Goal: Transaction & Acquisition: Obtain resource

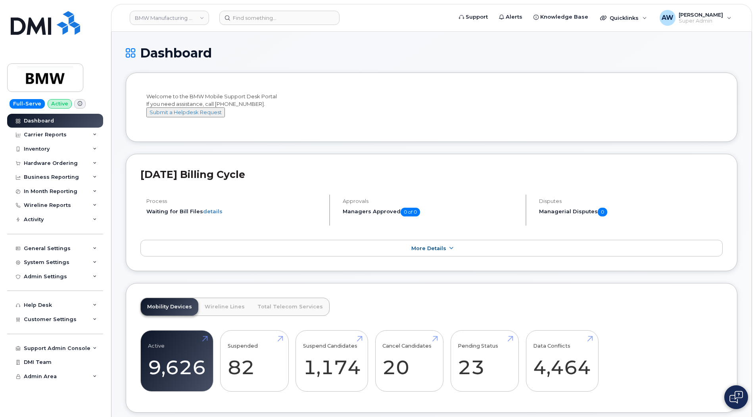
scroll to position [1271, 0]
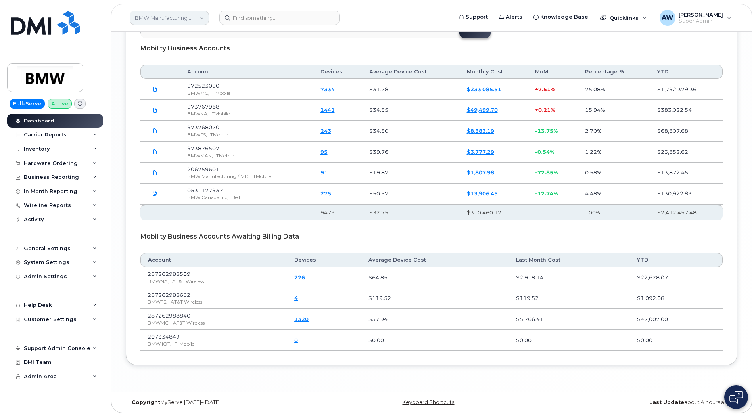
click at [166, 19] on link "BMW Manufacturing Co LLC" at bounding box center [169, 18] width 79 height 14
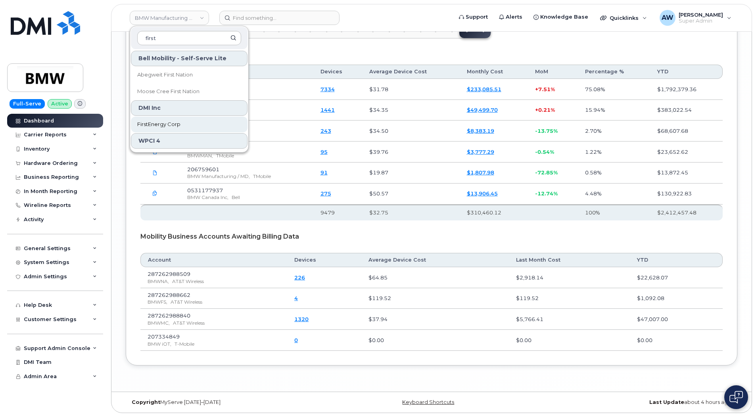
type input "first"
click at [184, 121] on link "FirstEnergy Corp" at bounding box center [189, 125] width 117 height 16
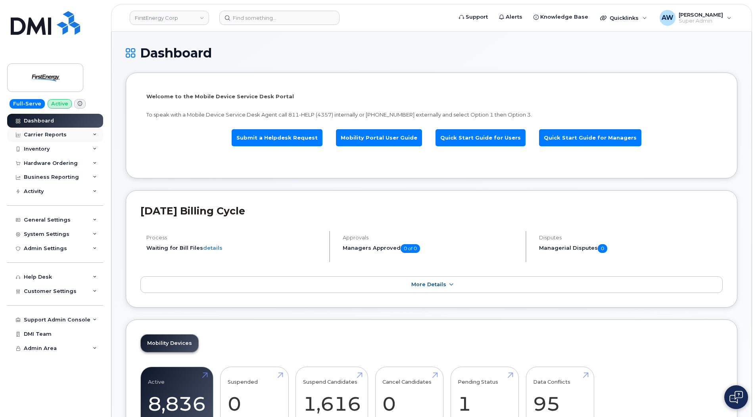
click at [34, 136] on div "Carrier Reports" at bounding box center [45, 135] width 43 height 6
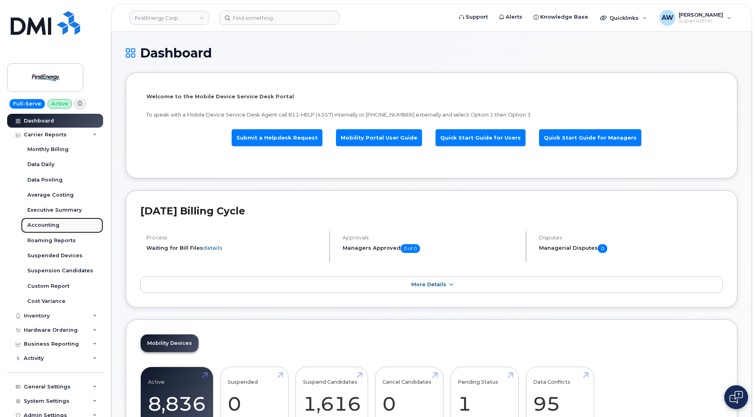
click at [60, 229] on link "Accounting" at bounding box center [62, 225] width 82 height 15
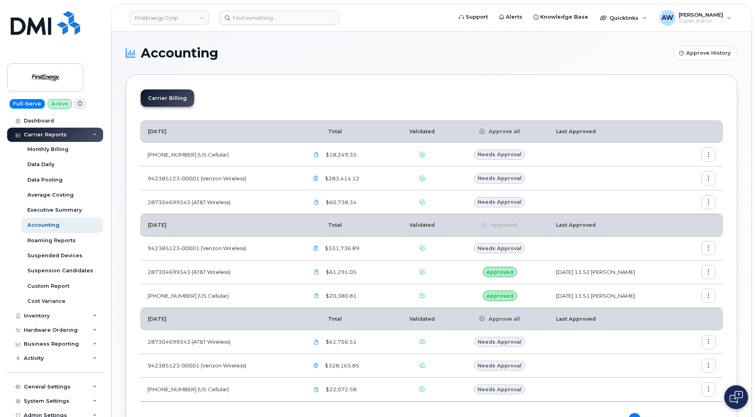
click at [711, 178] on icon "button" at bounding box center [708, 178] width 5 height 5
click at [683, 225] on span "Download" at bounding box center [672, 225] width 31 height 7
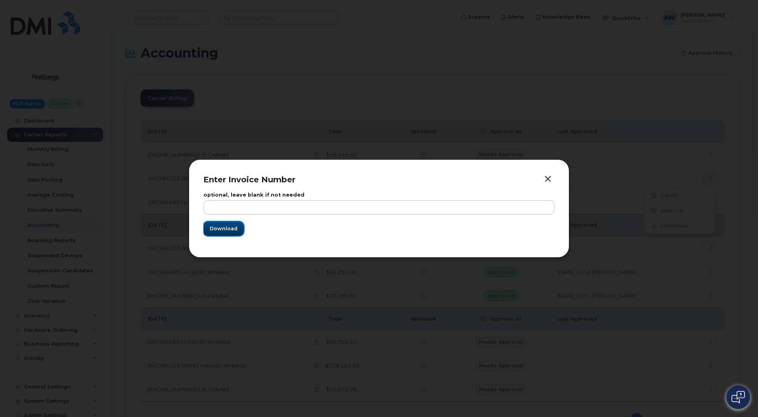
click at [205, 234] on button "Download" at bounding box center [223, 229] width 40 height 14
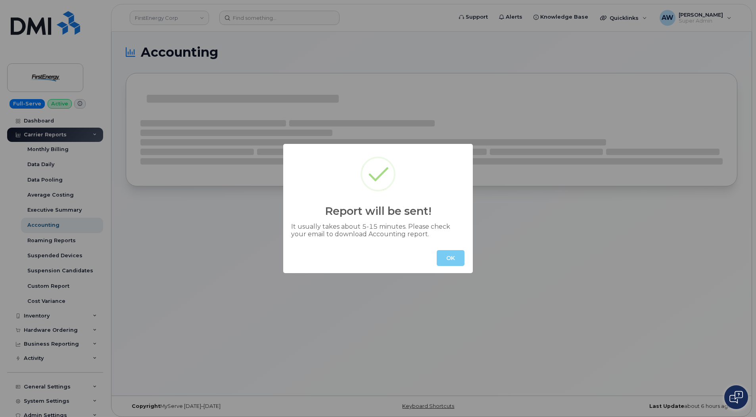
click at [461, 257] on button "OK" at bounding box center [451, 258] width 28 height 16
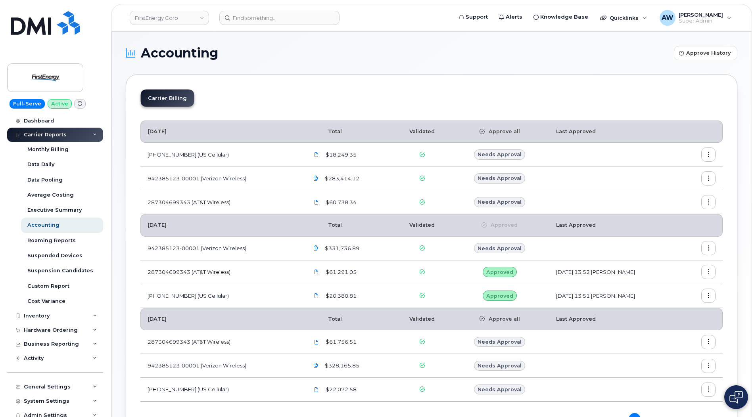
click at [93, 136] on icon at bounding box center [95, 135] width 4 height 4
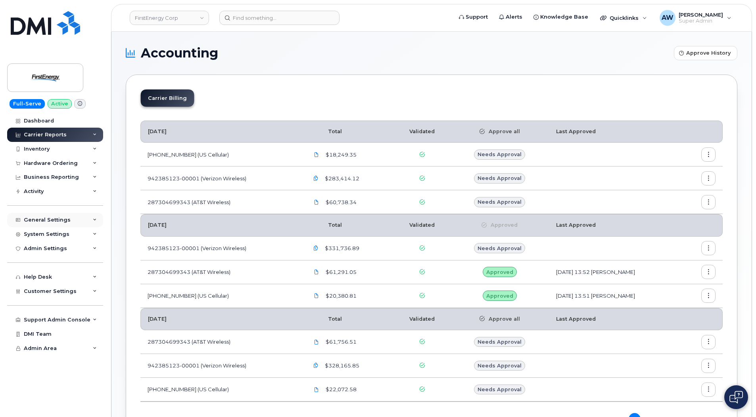
click at [90, 220] on div "General Settings" at bounding box center [55, 220] width 96 height 14
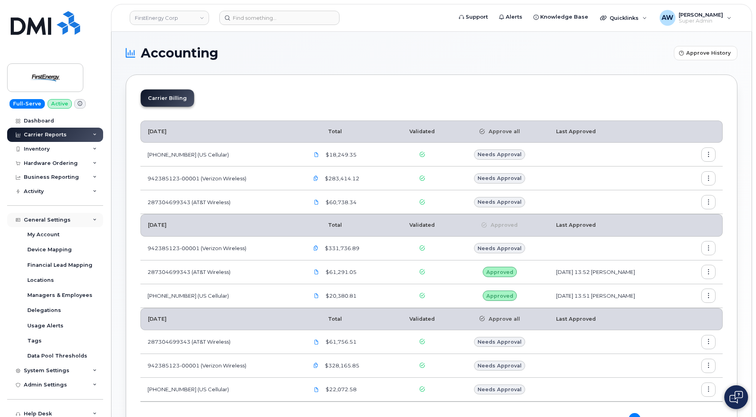
click at [93, 220] on icon at bounding box center [95, 220] width 4 height 4
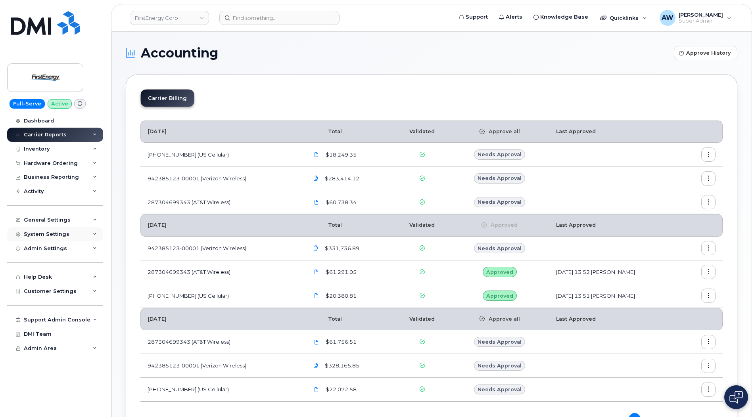
click at [96, 236] on icon at bounding box center [95, 234] width 4 height 4
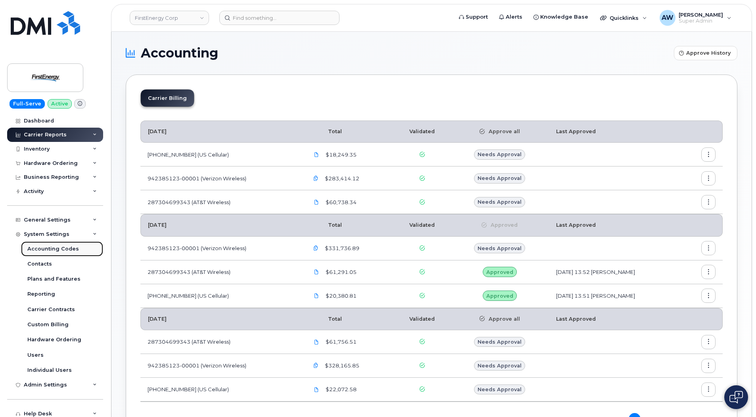
click at [75, 251] on div "Accounting Codes" at bounding box center [53, 248] width 52 height 7
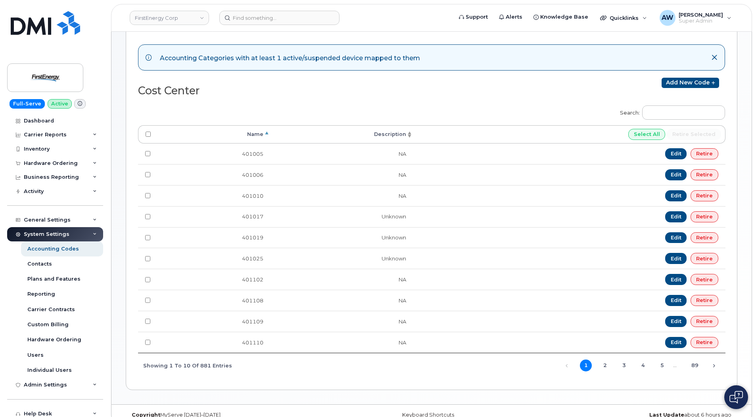
scroll to position [96, 0]
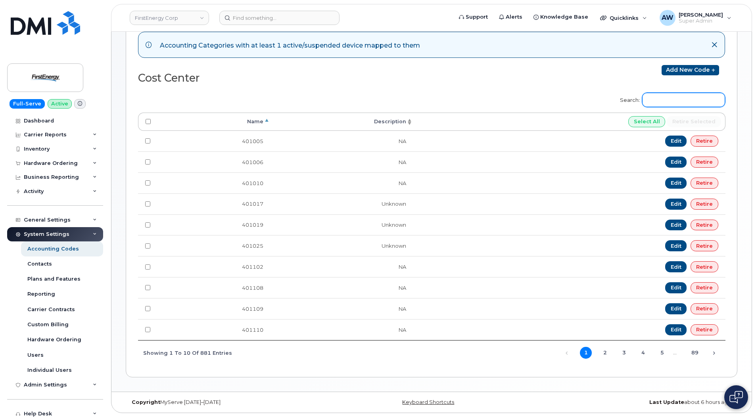
click at [678, 98] on input "Search:" at bounding box center [683, 100] width 83 height 14
type input "unknown"
click at [63, 149] on div "Inventory" at bounding box center [55, 149] width 96 height 14
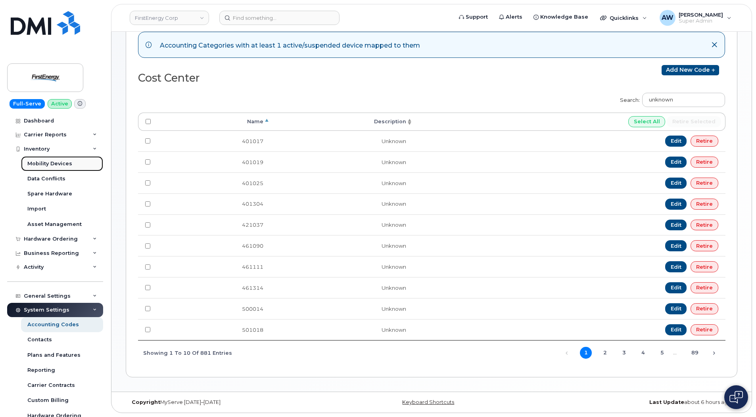
click at [58, 164] on div "Mobility Devices" at bounding box center [49, 163] width 45 height 7
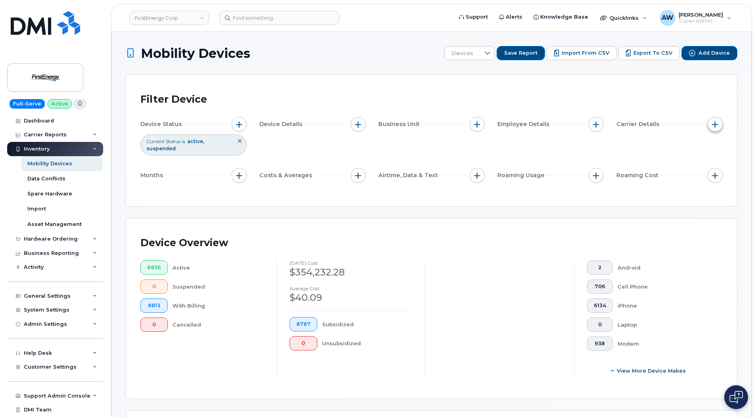
click at [711, 121] on button "button" at bounding box center [714, 124] width 15 height 15
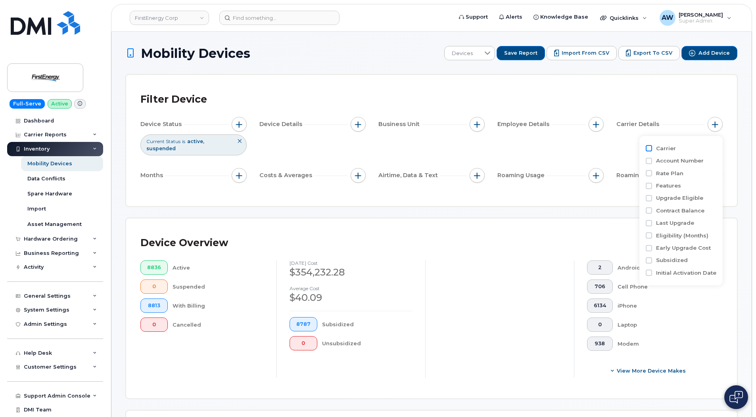
click at [651, 149] on input "Carrier" at bounding box center [648, 148] width 6 height 6
checkbox input "true"
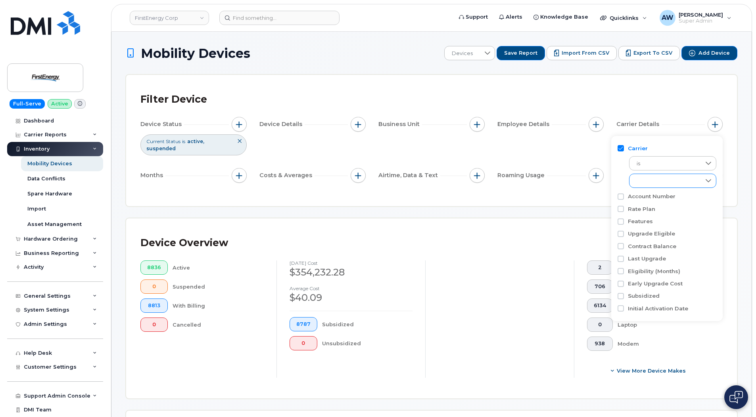
click at [673, 178] on div "empty" at bounding box center [664, 180] width 71 height 13
click at [652, 241] on span "Verizon Wireless" at bounding box center [666, 243] width 42 height 8
checkbox input "true"
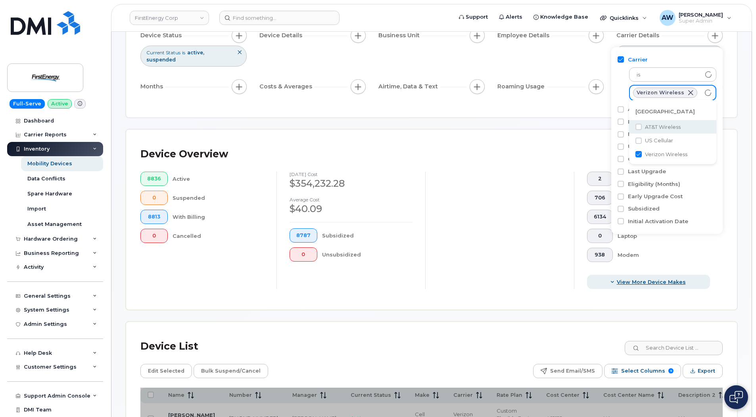
scroll to position [238, 0]
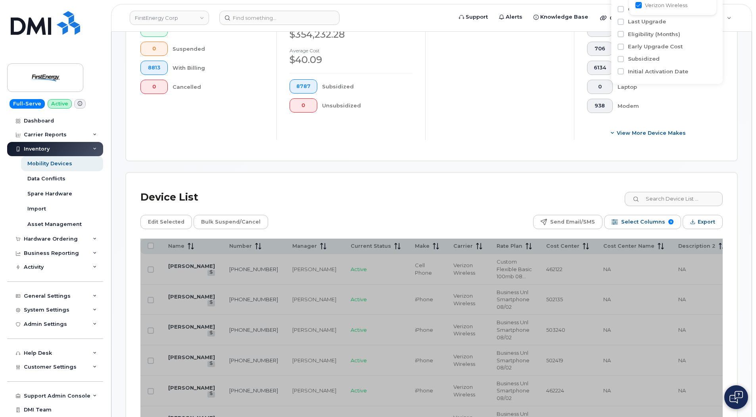
click at [516, 199] on div "Device List" at bounding box center [431, 197] width 582 height 21
click at [686, 222] on button "Export" at bounding box center [702, 222] width 40 height 14
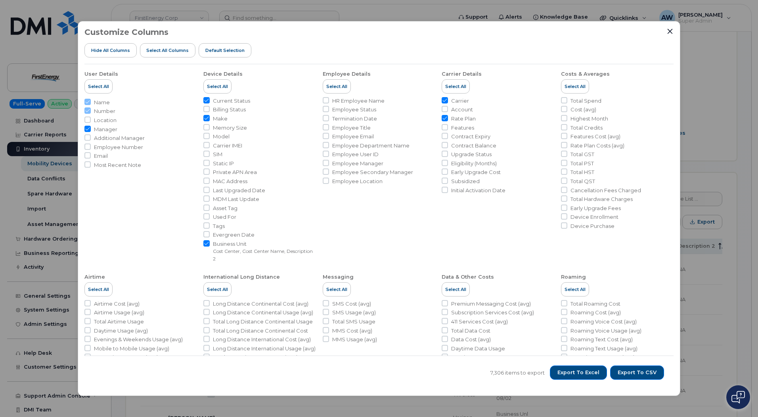
click at [451, 119] on span "Rate Plan" at bounding box center [463, 119] width 25 height 8
click at [448, 119] on input "Rate Plan" at bounding box center [445, 118] width 6 height 6
checkbox input "false"
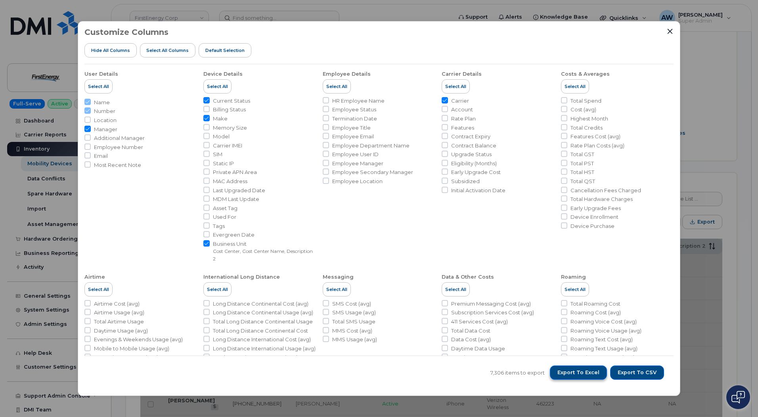
click at [571, 370] on span "Export to Excel" at bounding box center [578, 372] width 42 height 7
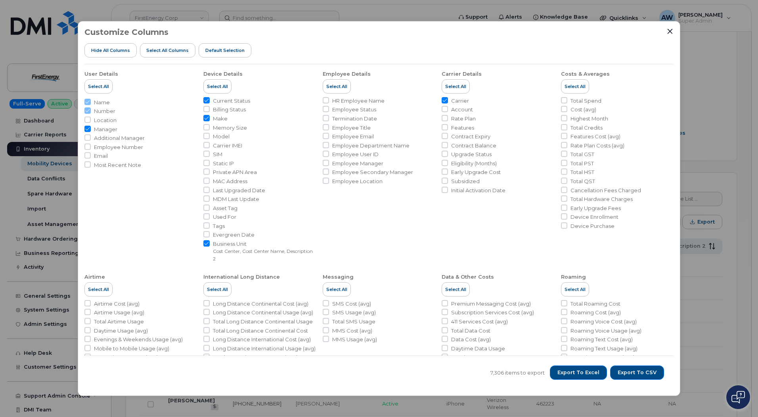
click at [504, 38] on div "Customize Columns Hide All Columns Select all Columns Default Selection" at bounding box center [378, 46] width 589 height 36
click at [669, 30] on icon "Close" at bounding box center [670, 31] width 6 height 6
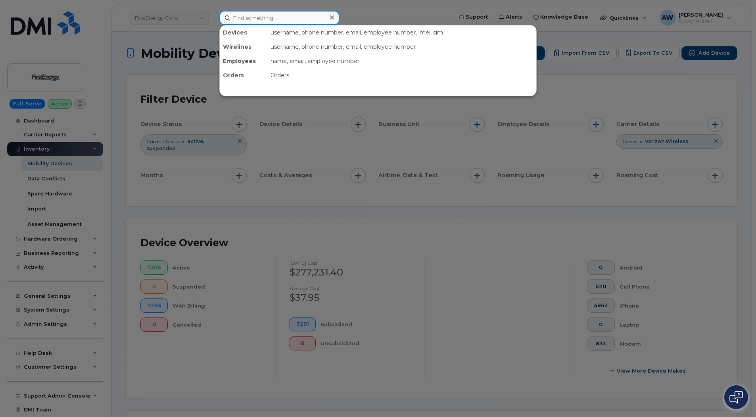
click at [334, 22] on div at bounding box center [279, 18] width 120 height 14
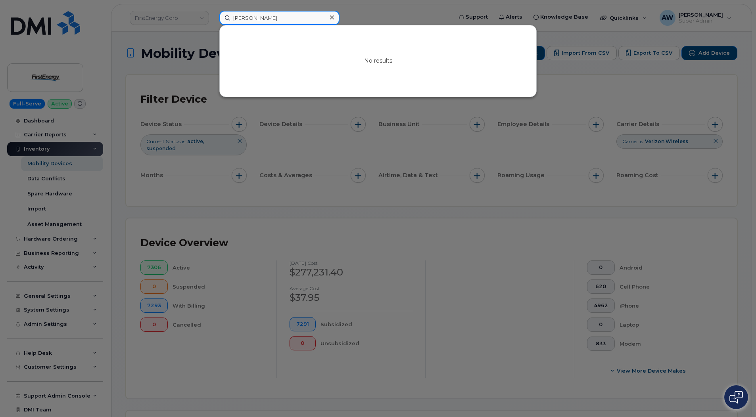
type input "daniel bender"
click at [333, 17] on icon at bounding box center [332, 17] width 4 height 4
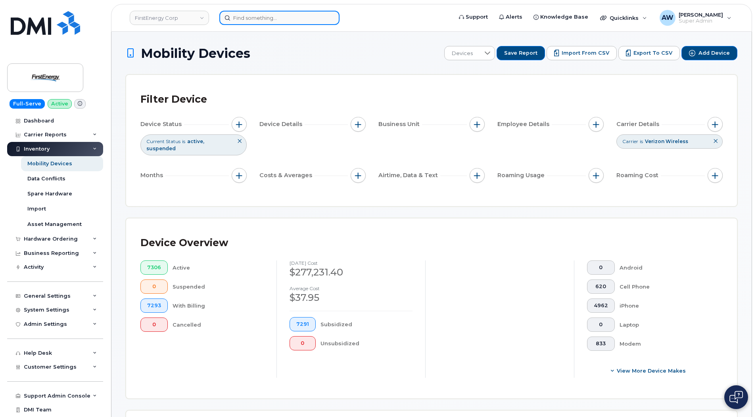
click at [299, 19] on input at bounding box center [279, 18] width 120 height 14
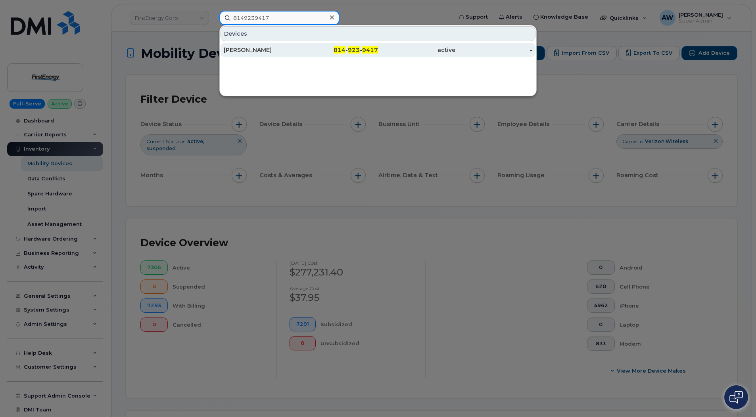
type input "8149239417"
click at [295, 47] on div "[PERSON_NAME]" at bounding box center [262, 50] width 77 height 8
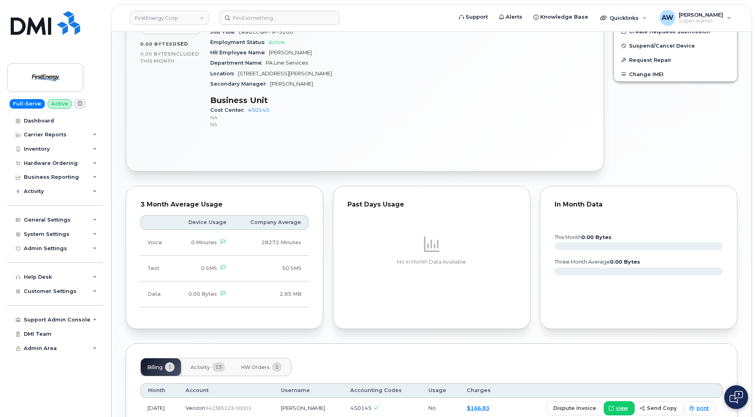
scroll to position [429, 0]
